Goal: Navigation & Orientation: Find specific page/section

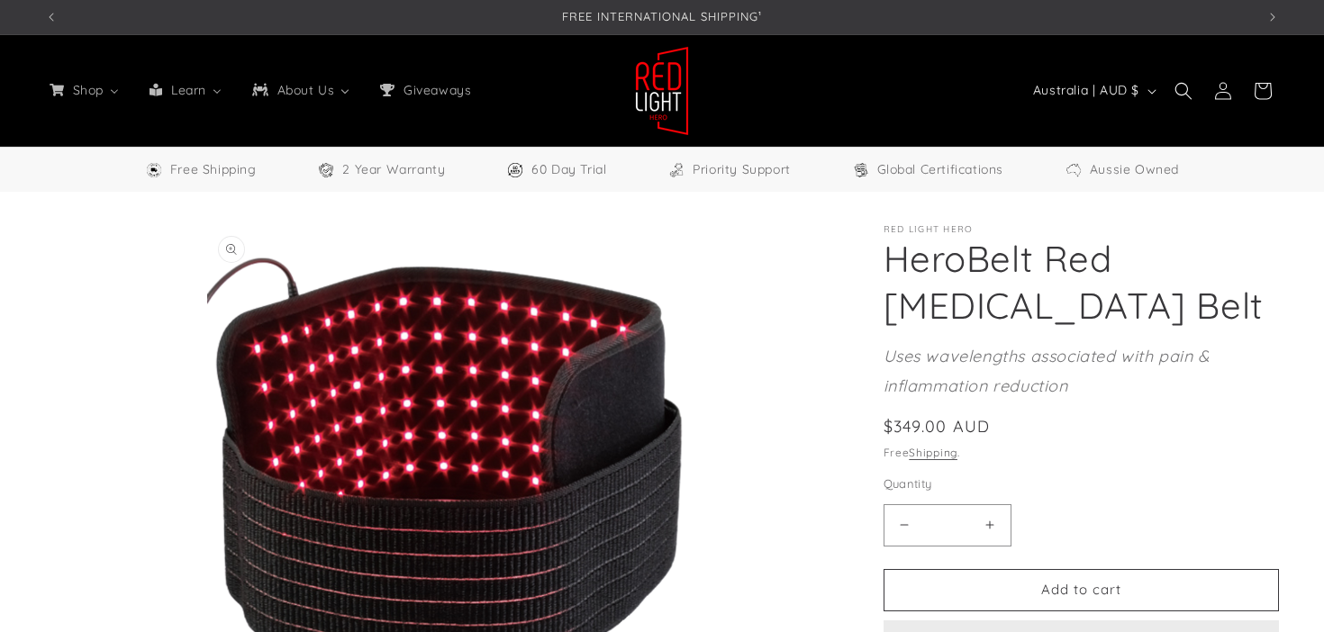
select select "**"
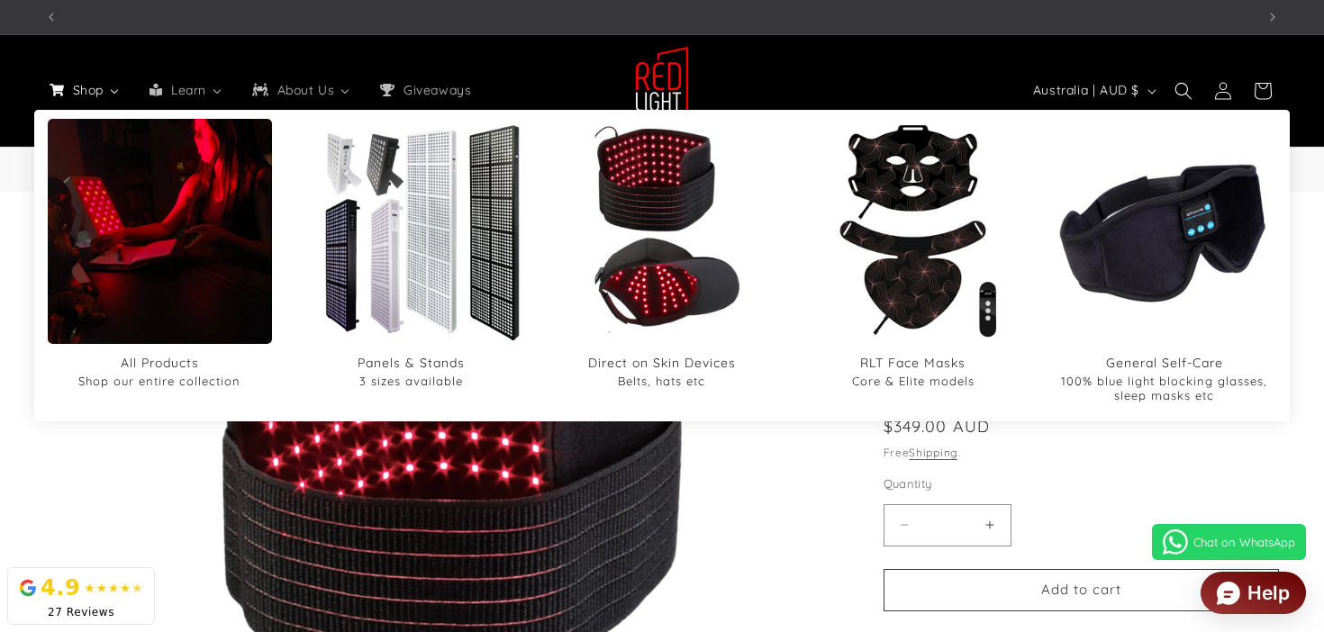
scroll to position [0, 1211]
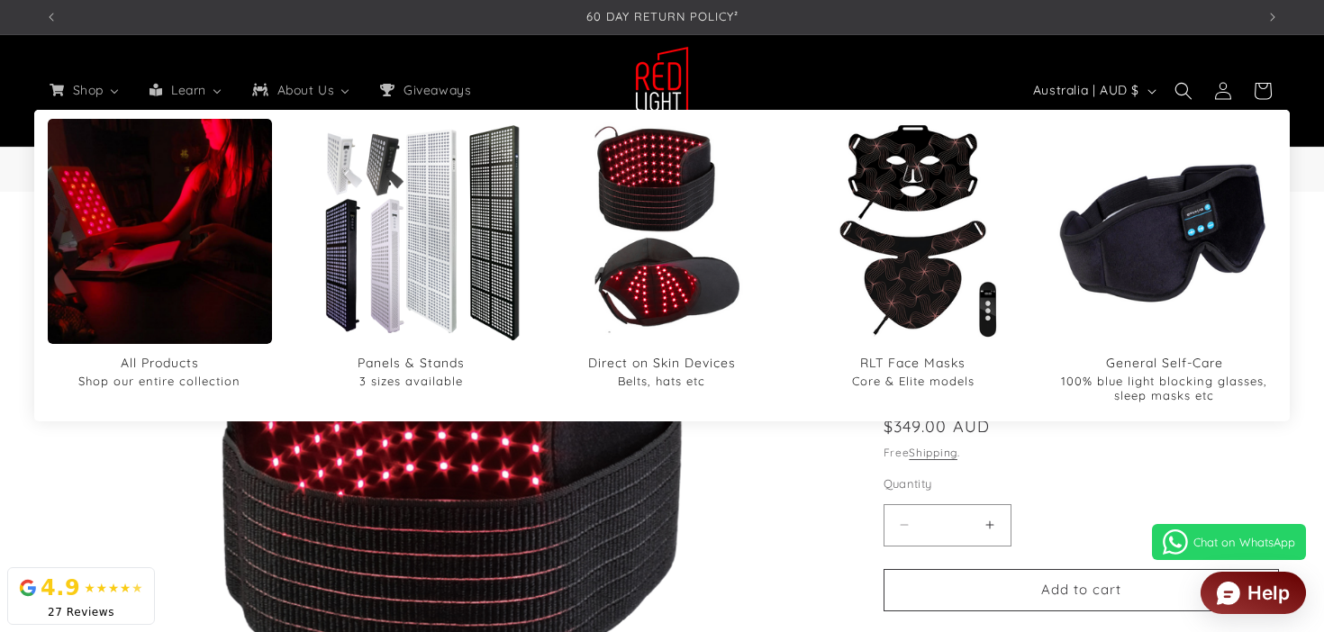
click at [158, 280] on img "All Products" at bounding box center [159, 230] width 269 height 322
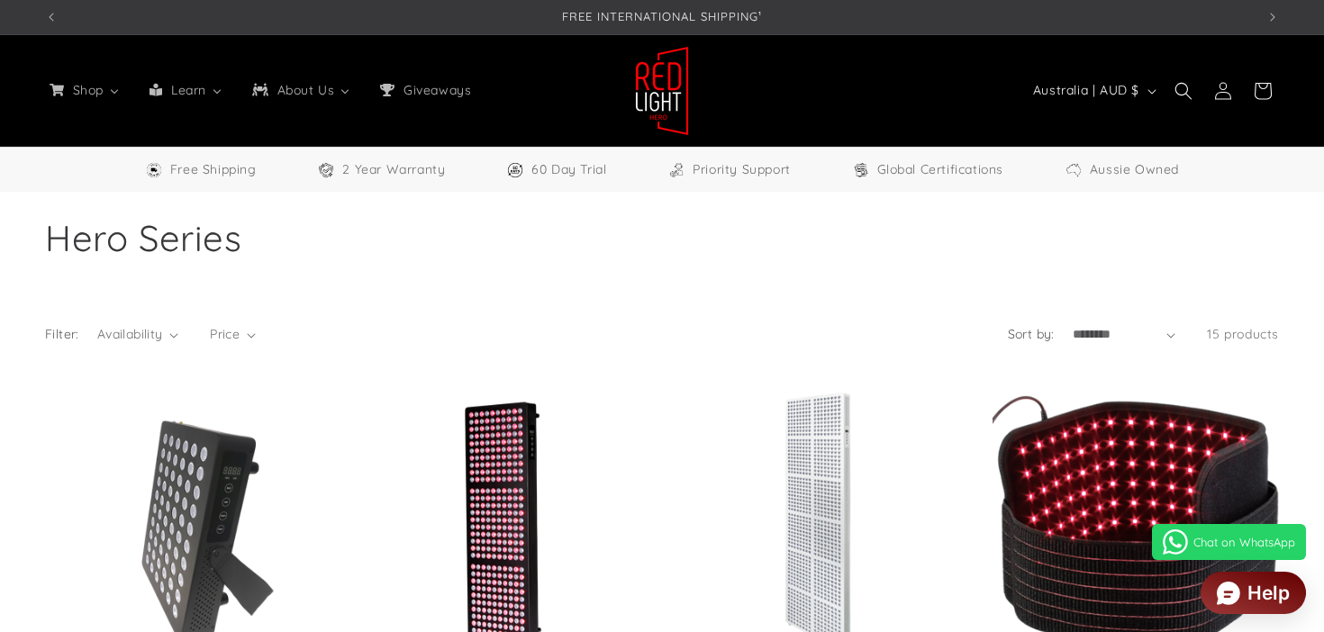
select select "**"
